Goal: Task Accomplishment & Management: Use online tool/utility

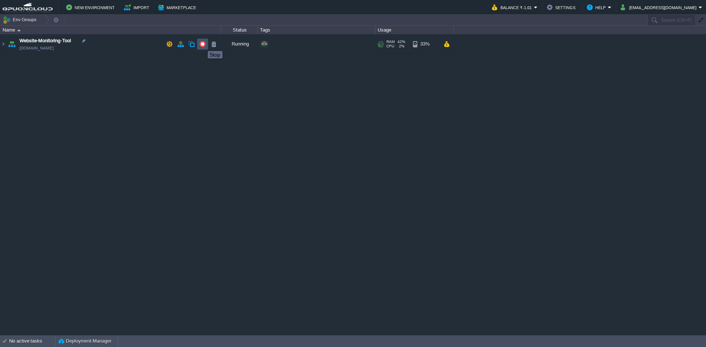
click at [202, 44] on button "button" at bounding box center [202, 44] width 7 height 7
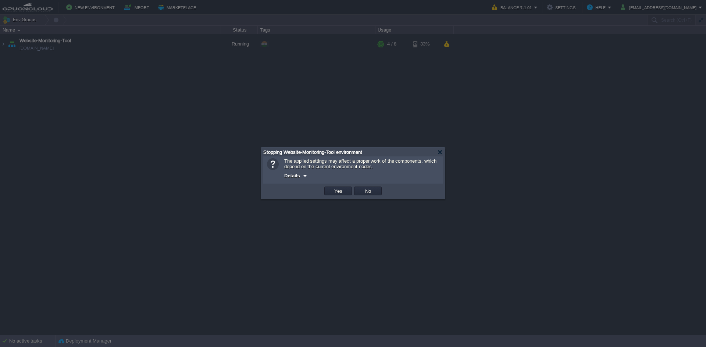
drag, startPoint x: 138, startPoint y: 148, endPoint x: 58, endPoint y: 44, distance: 131.6
click at [139, 147] on div at bounding box center [353, 173] width 706 height 347
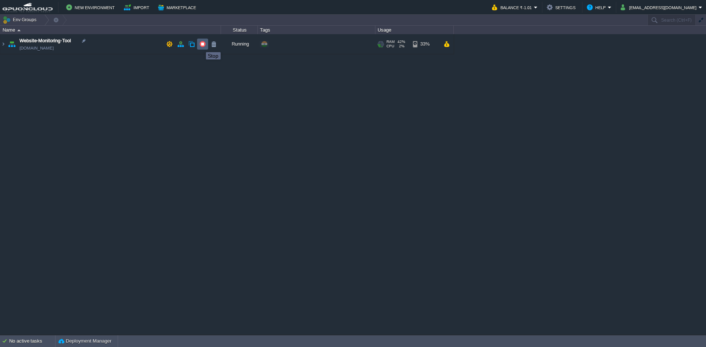
click at [200, 46] on button "button" at bounding box center [202, 44] width 7 height 7
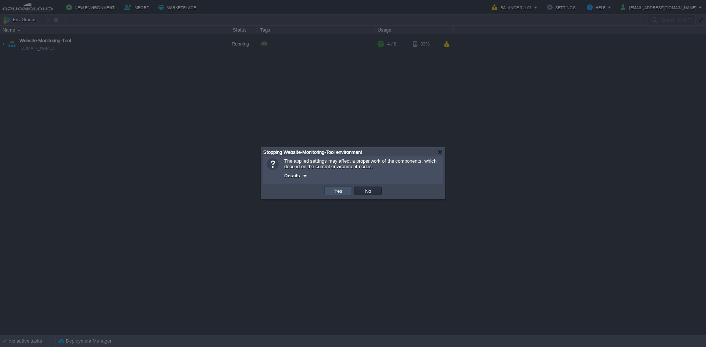
click at [335, 192] on button "Yes" at bounding box center [338, 191] width 12 height 7
